Goal: Find contact information: Find contact information

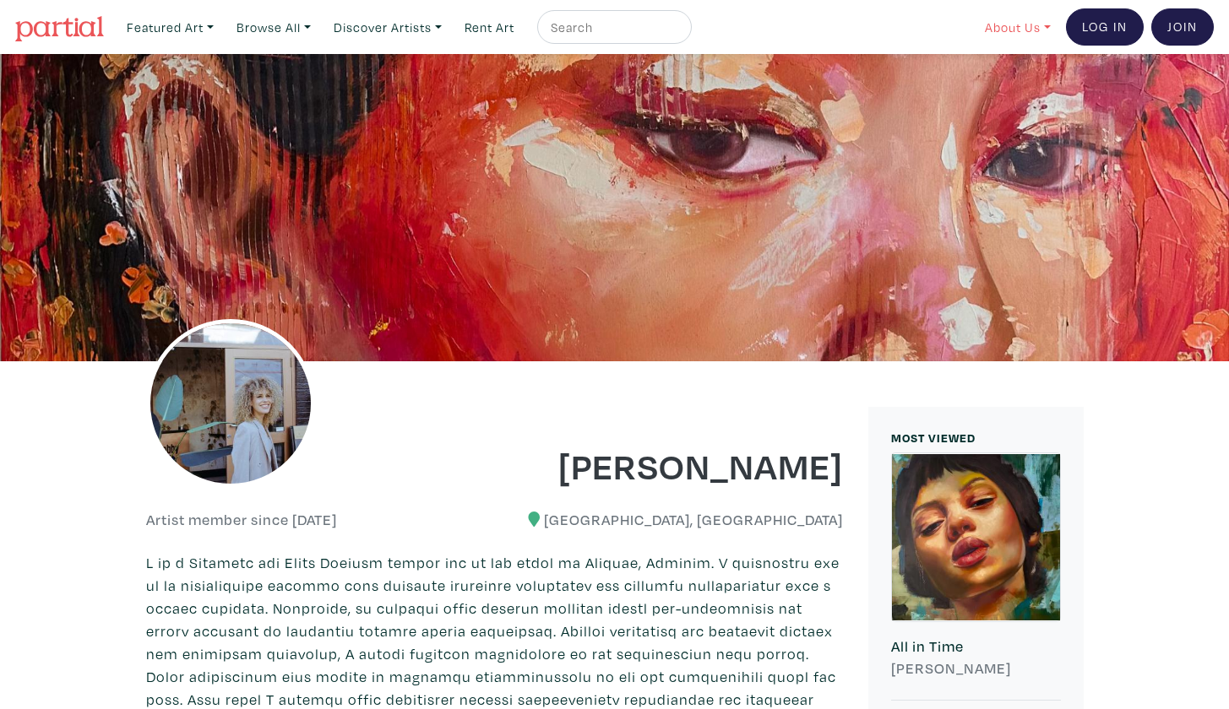
click at [1049, 29] on link "About Us" at bounding box center [1017, 27] width 81 height 35
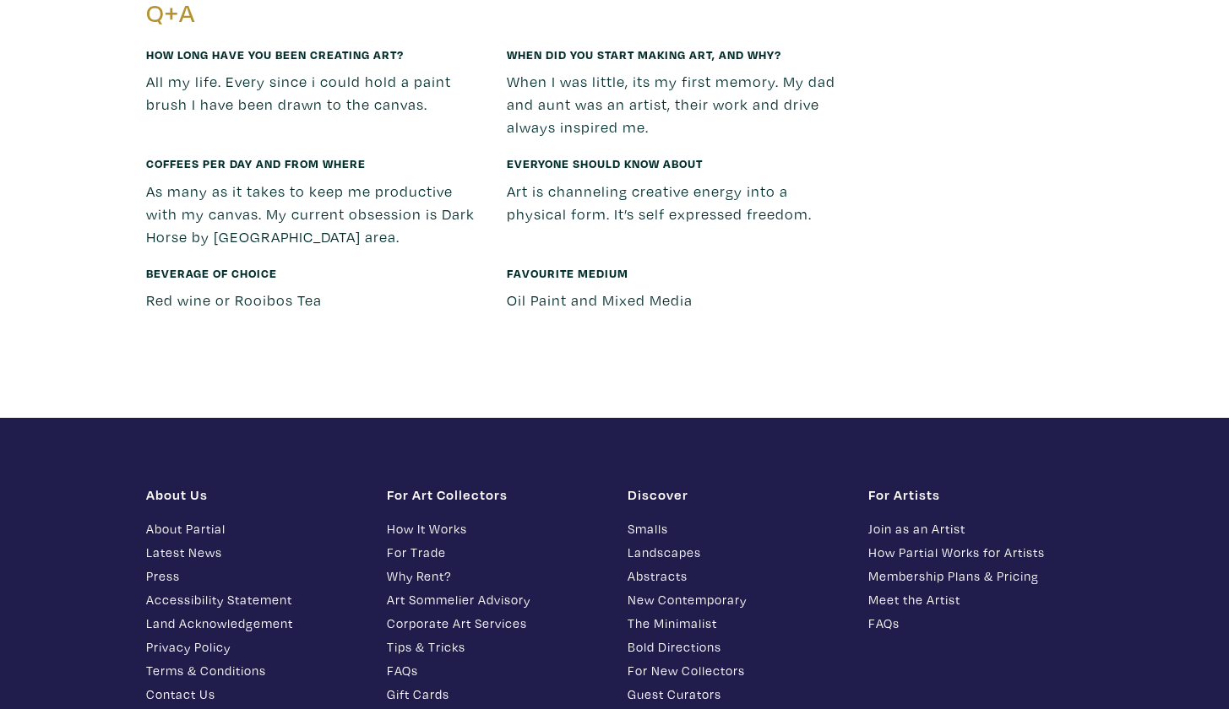
scroll to position [3485, 0]
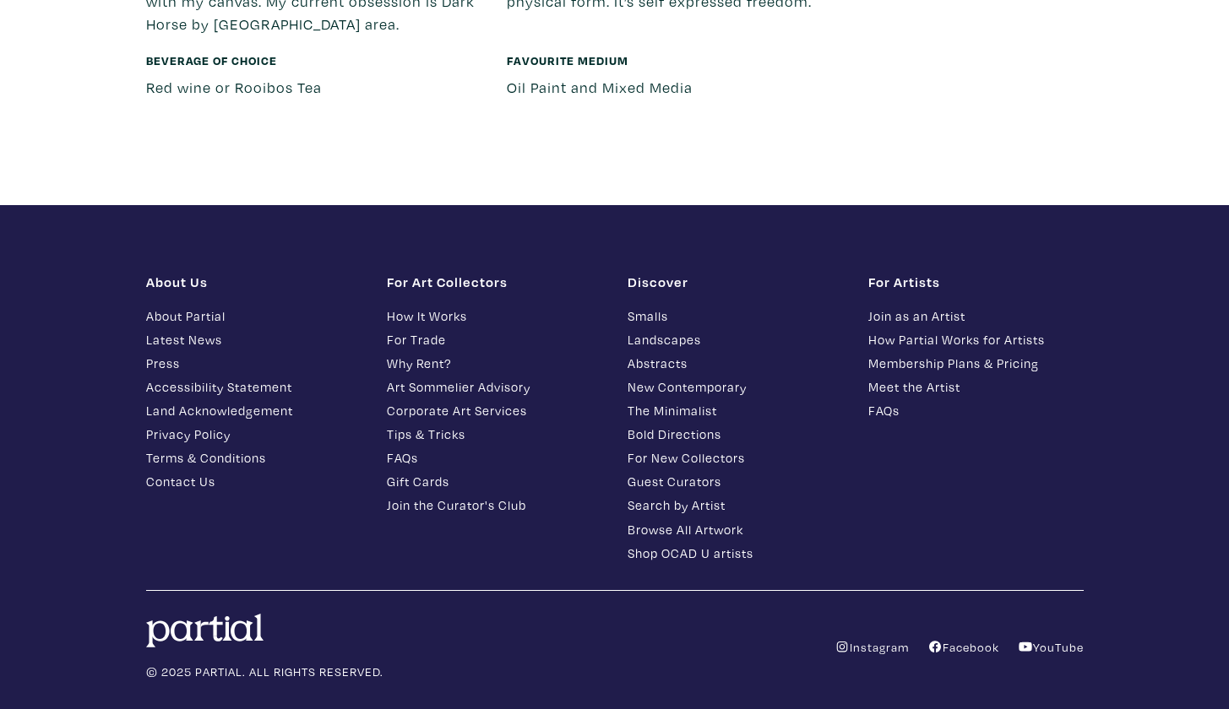
click at [211, 472] on link "Contact Us" at bounding box center [253, 481] width 215 height 19
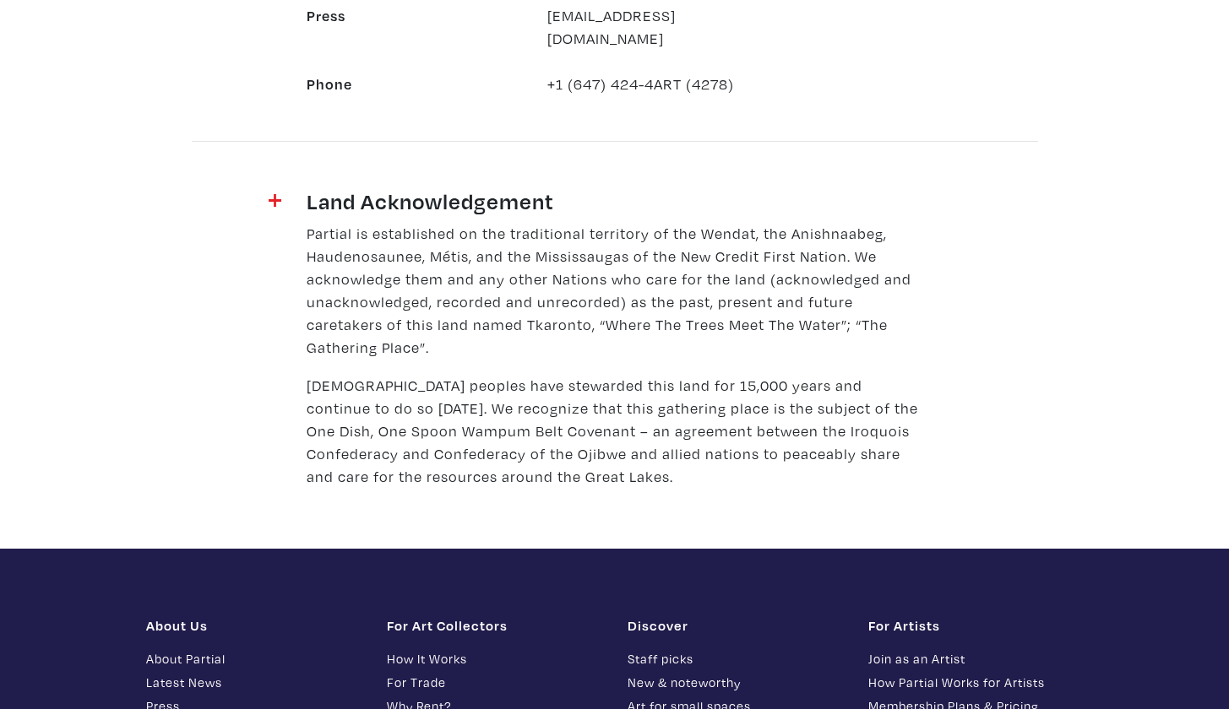
scroll to position [1567, 0]
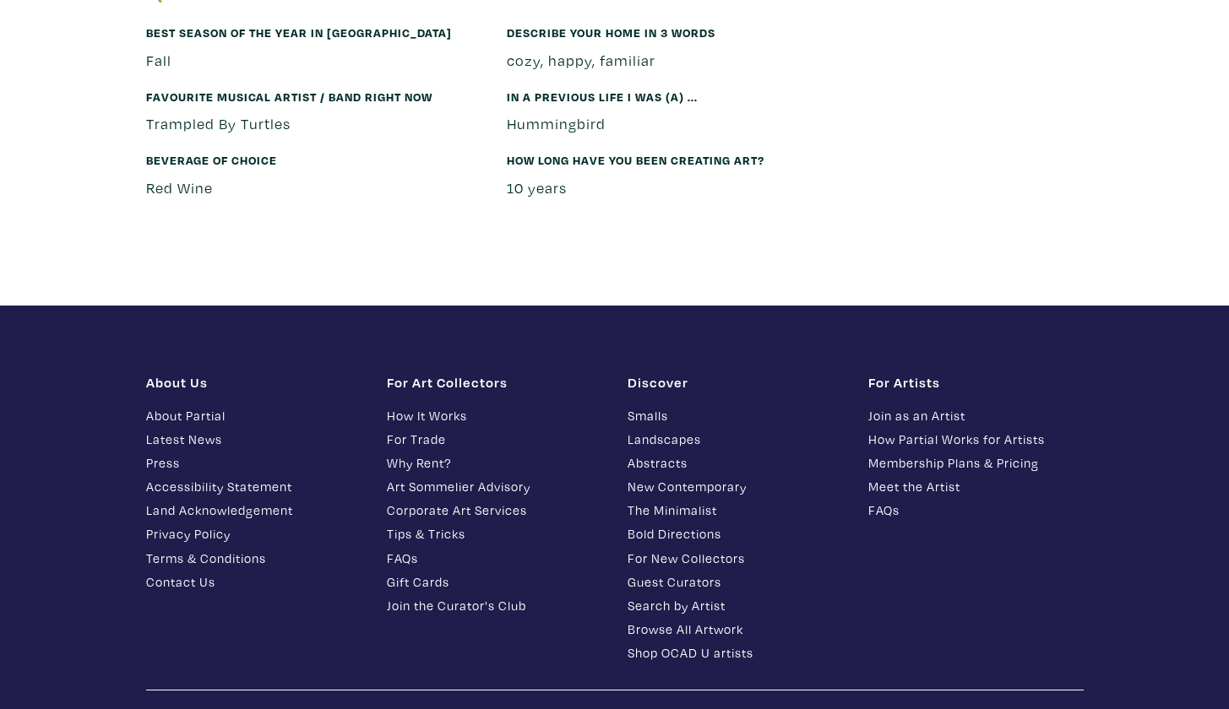
scroll to position [2980, 0]
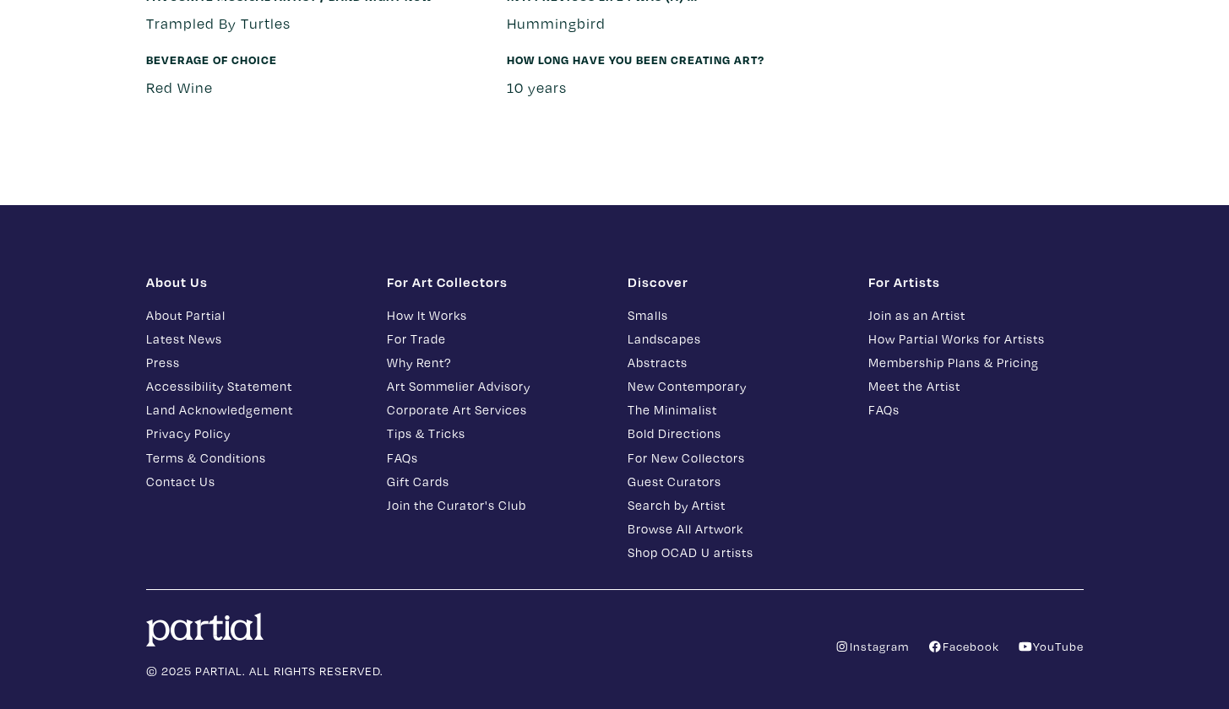
click at [157, 472] on link "Contact Us" at bounding box center [253, 481] width 215 height 19
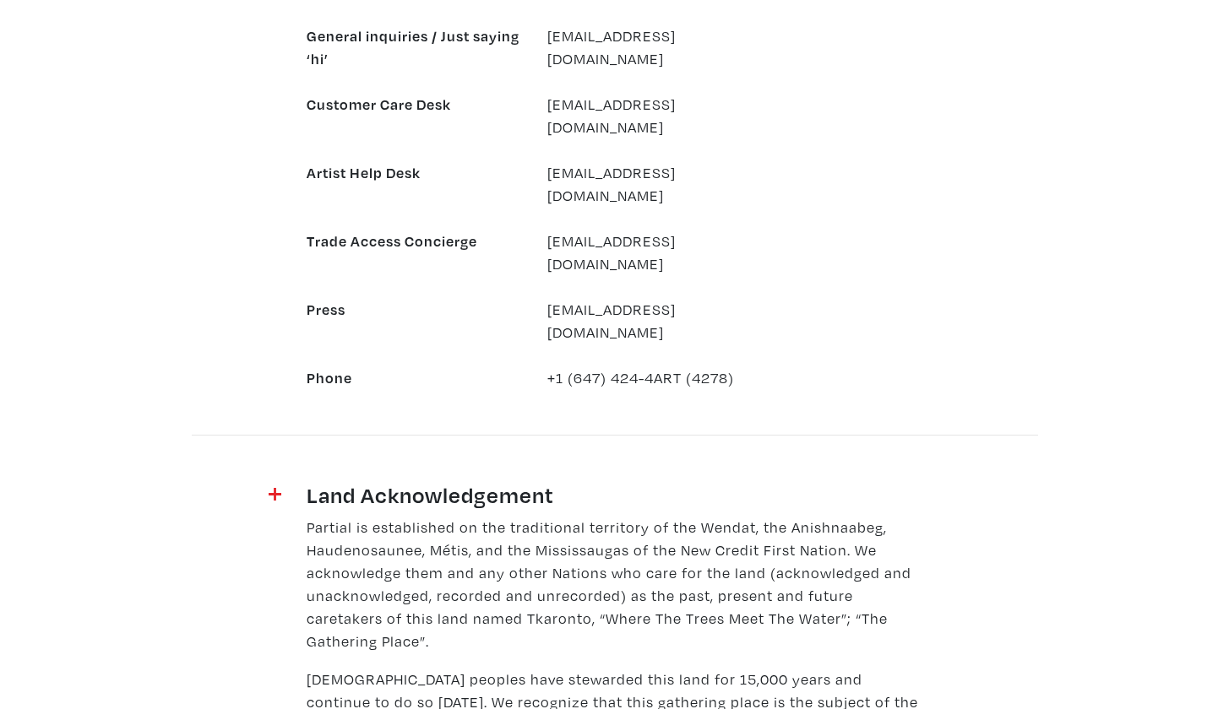
scroll to position [1625, 0]
